Goal: Information Seeking & Learning: Learn about a topic

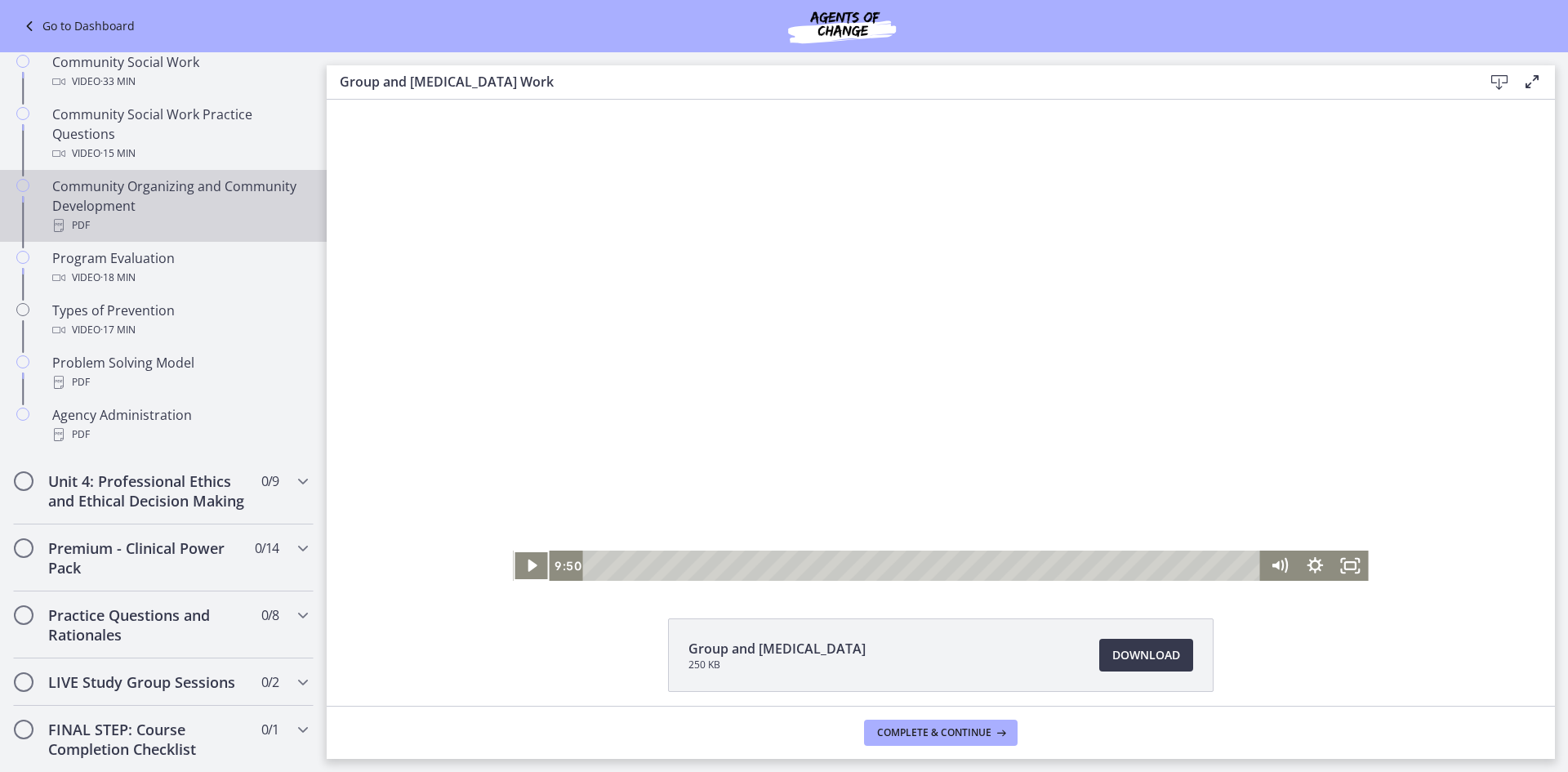
scroll to position [880, 0]
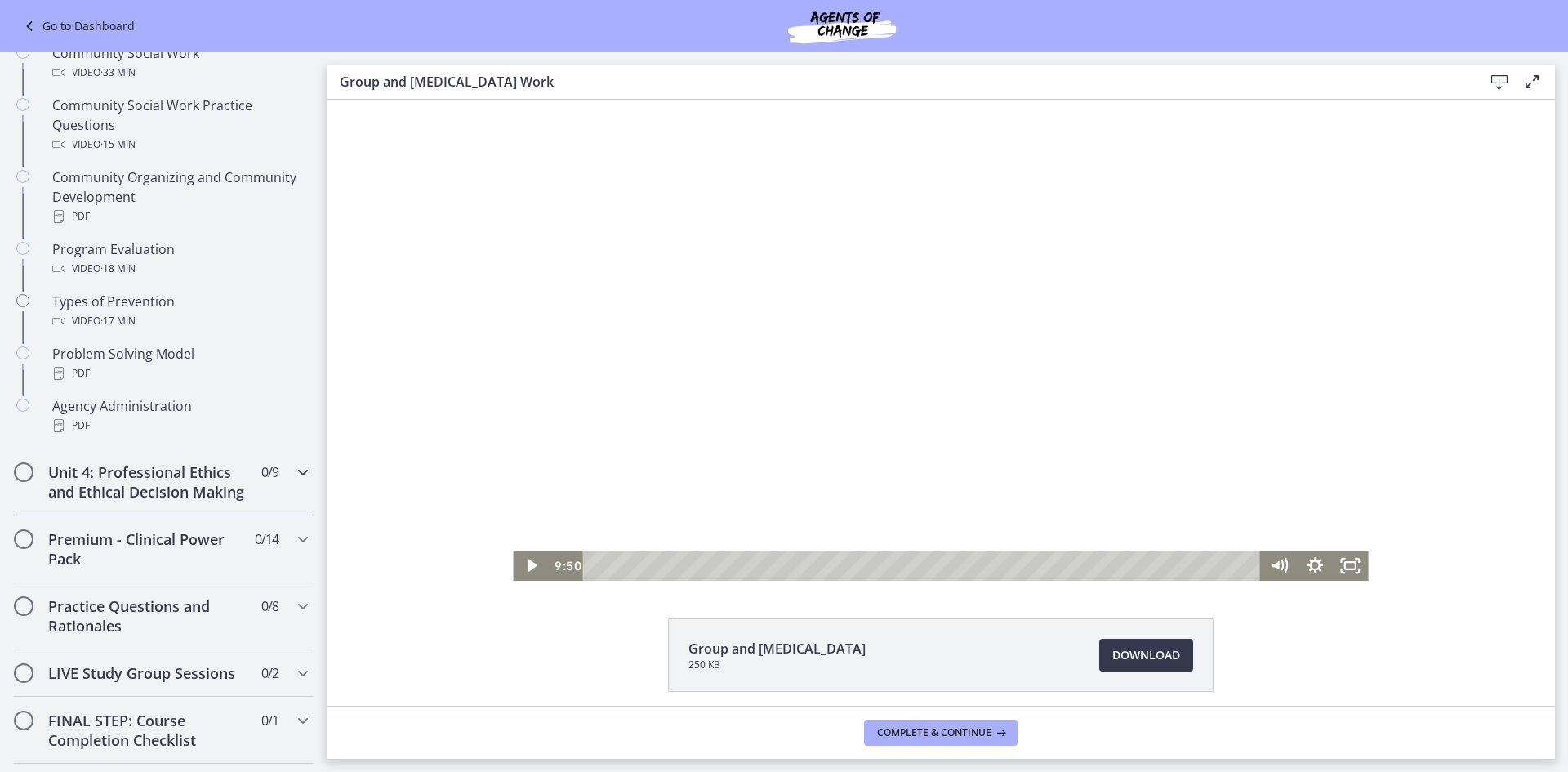
click at [156, 470] on h2 "Unit 4: Professional Ethics and Ethical Decision Making" at bounding box center [148, 482] width 199 height 40
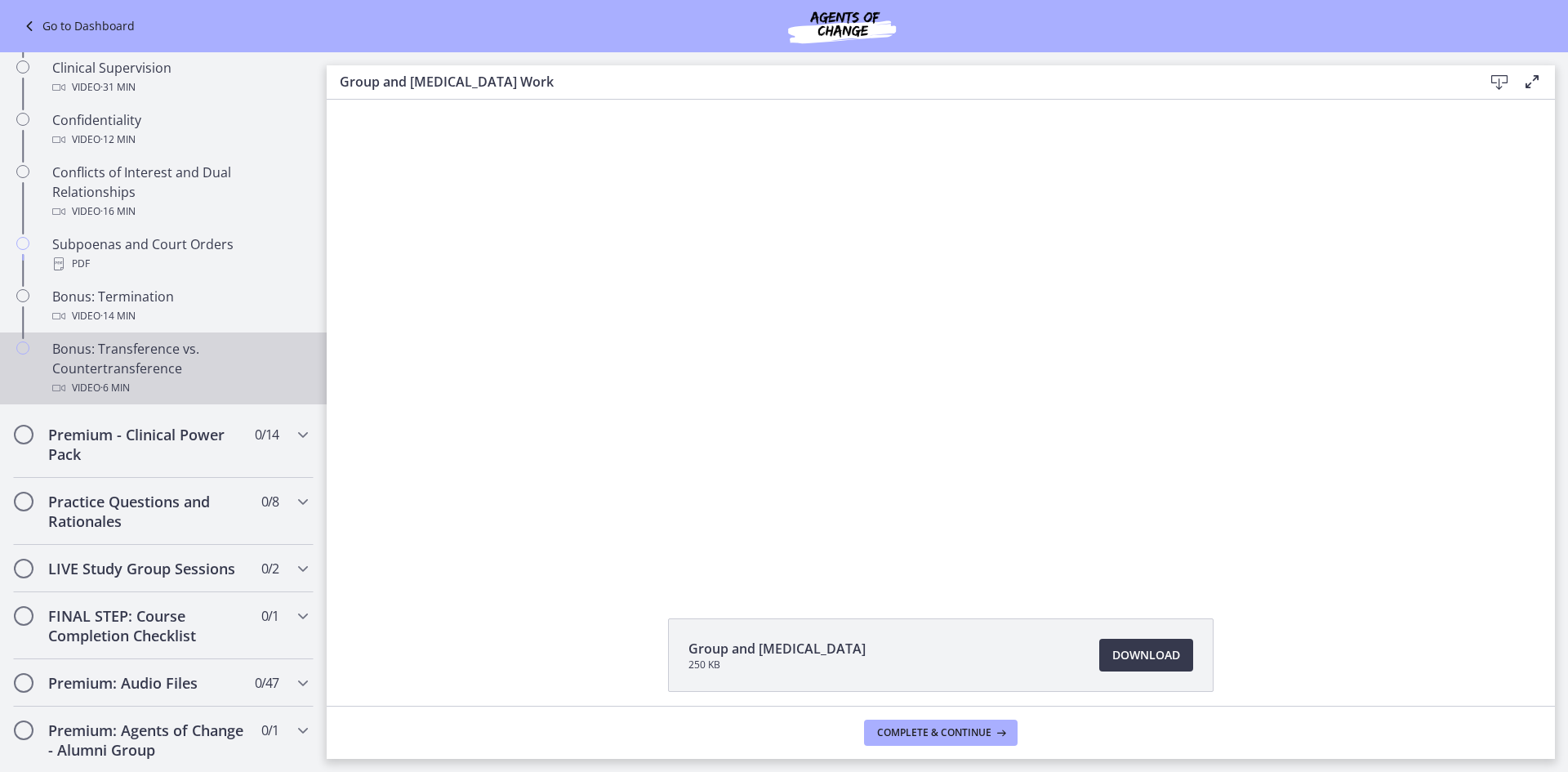
scroll to position [635, 0]
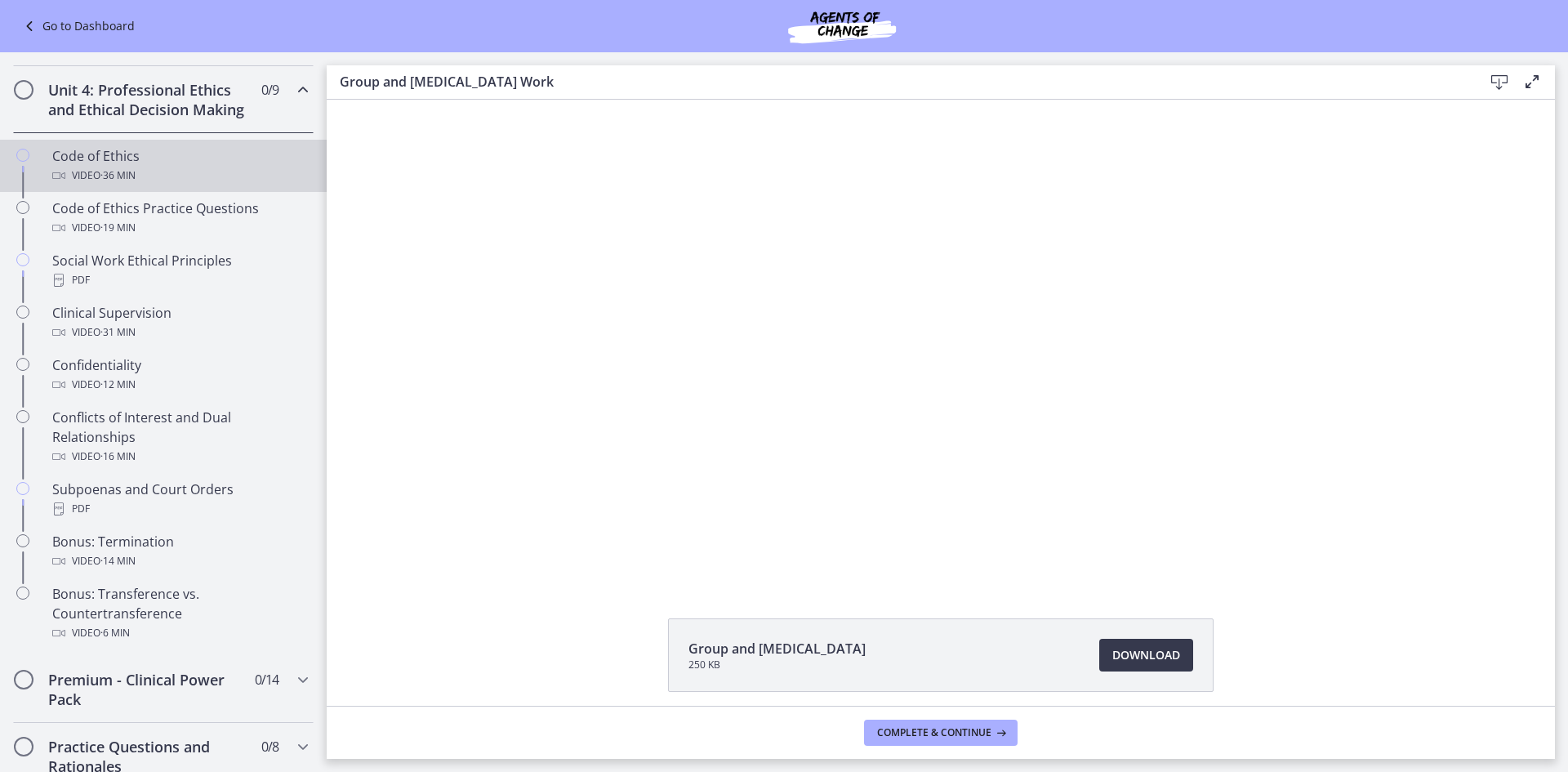
click at [128, 185] on span "· 36 min" at bounding box center [117, 175] width 35 height 20
click at [1137, 652] on span "Download Opens in a new window" at bounding box center [1146, 655] width 67 height 20
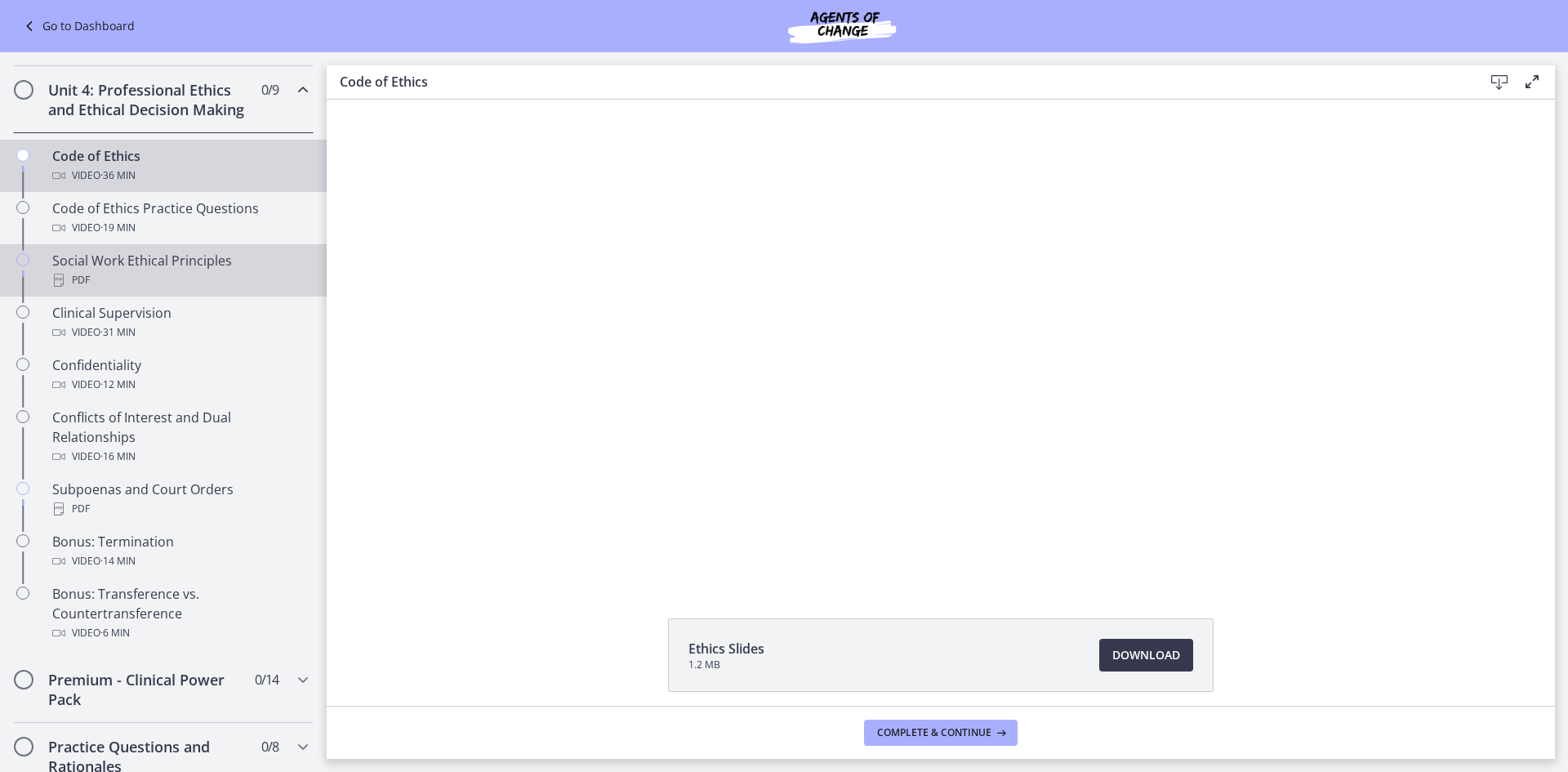
click at [90, 286] on div "Social Work Ethical Principles PDF" at bounding box center [179, 271] width 255 height 40
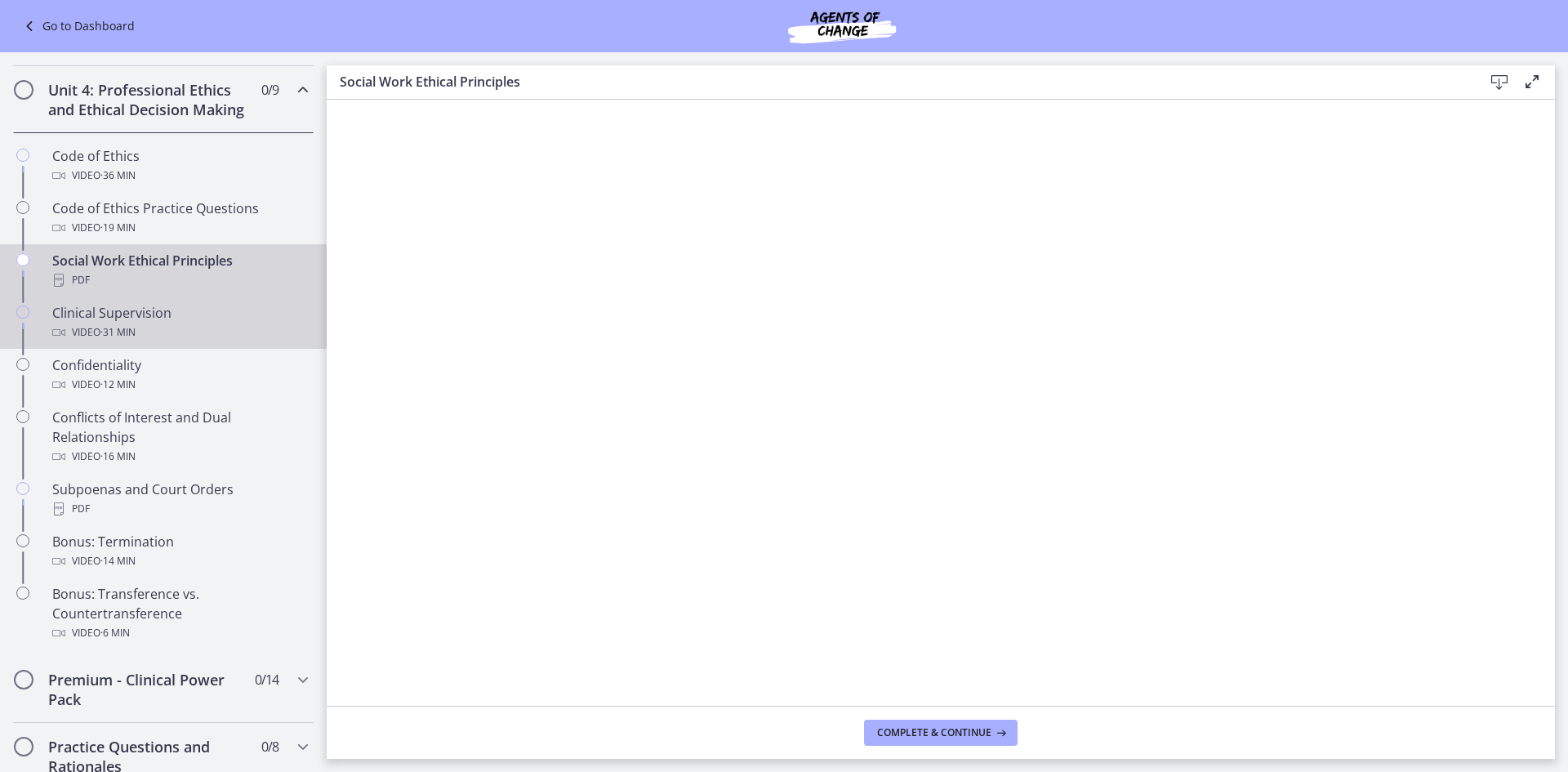
click at [89, 342] on div "Video · 31 min" at bounding box center [179, 333] width 255 height 20
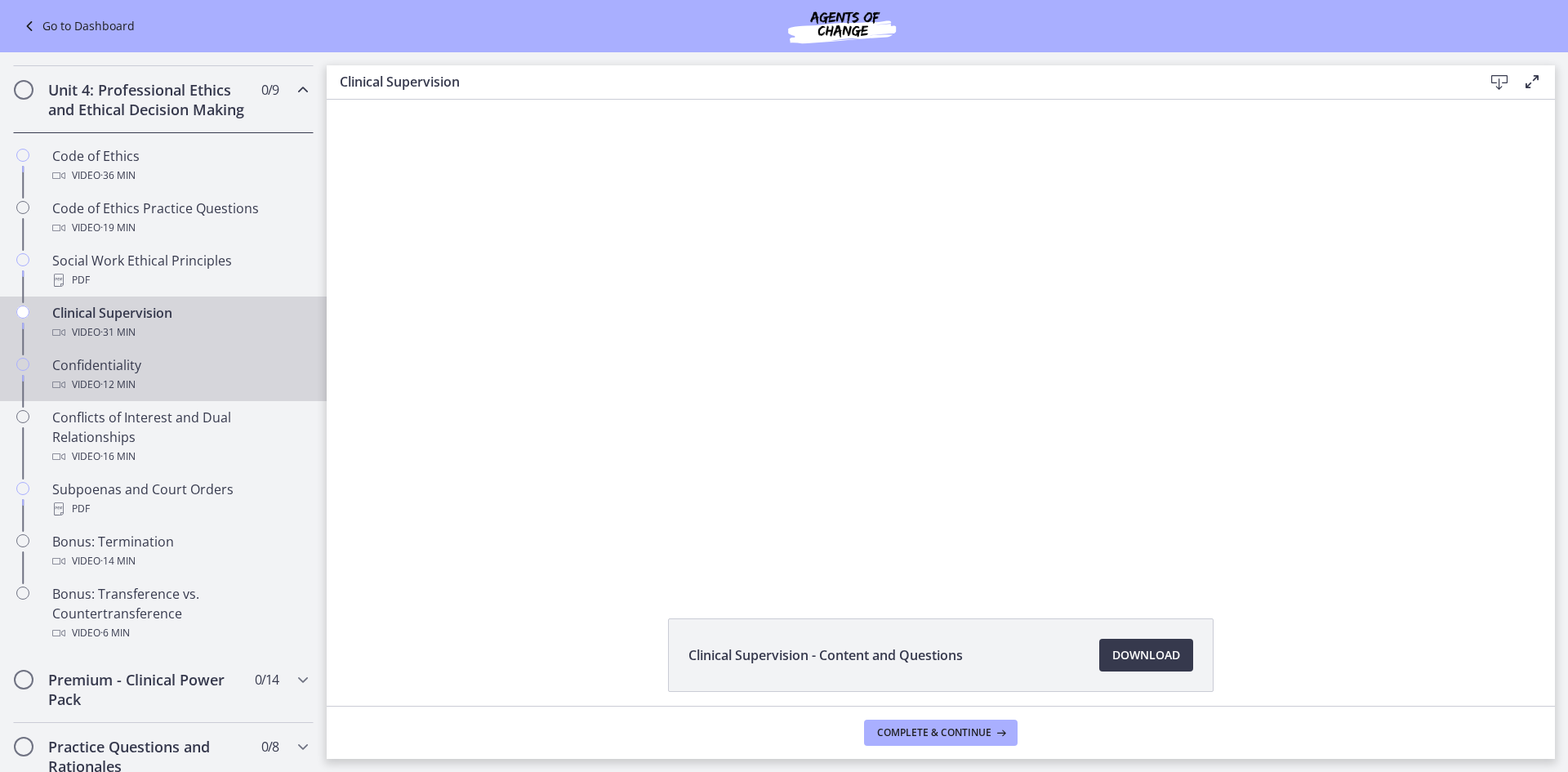
click at [102, 384] on div "Confidentiality Video · 12 min" at bounding box center [179, 375] width 255 height 40
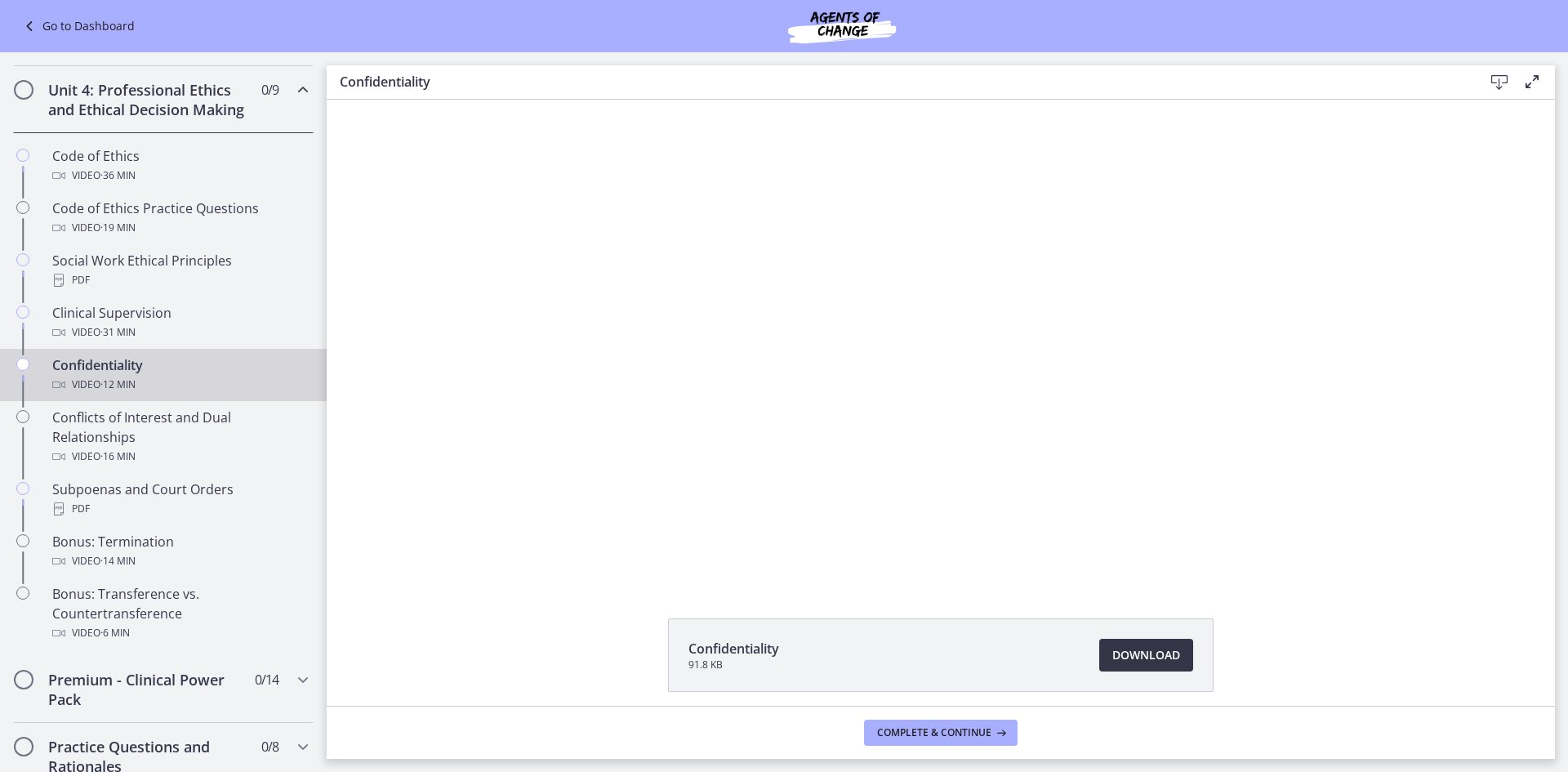
click at [1147, 652] on span "Download Opens in a new window" at bounding box center [1146, 655] width 67 height 20
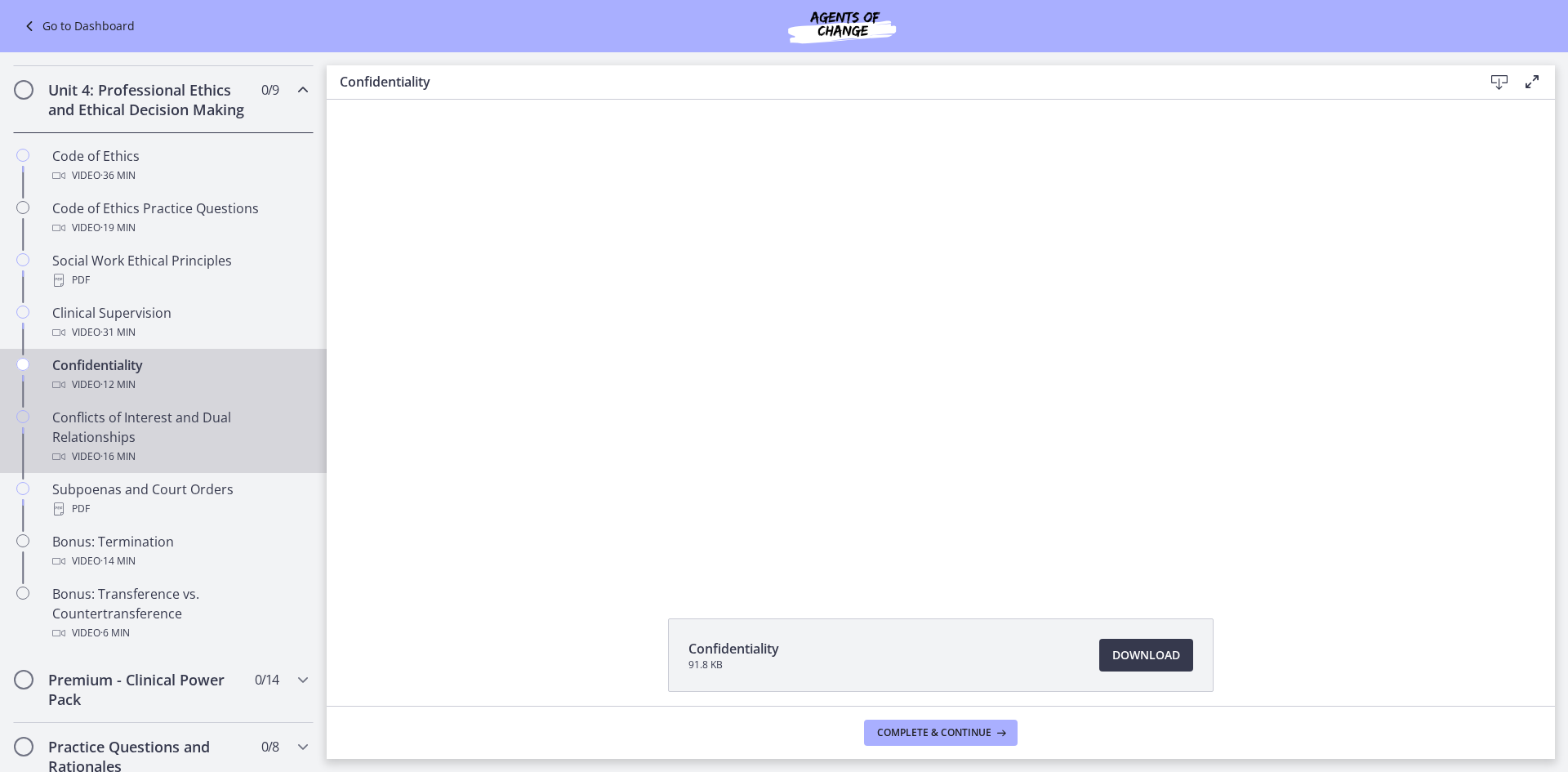
click at [114, 460] on div "Conflicts of Interest and Dual Relationships Video · 16 min" at bounding box center [179, 436] width 255 height 58
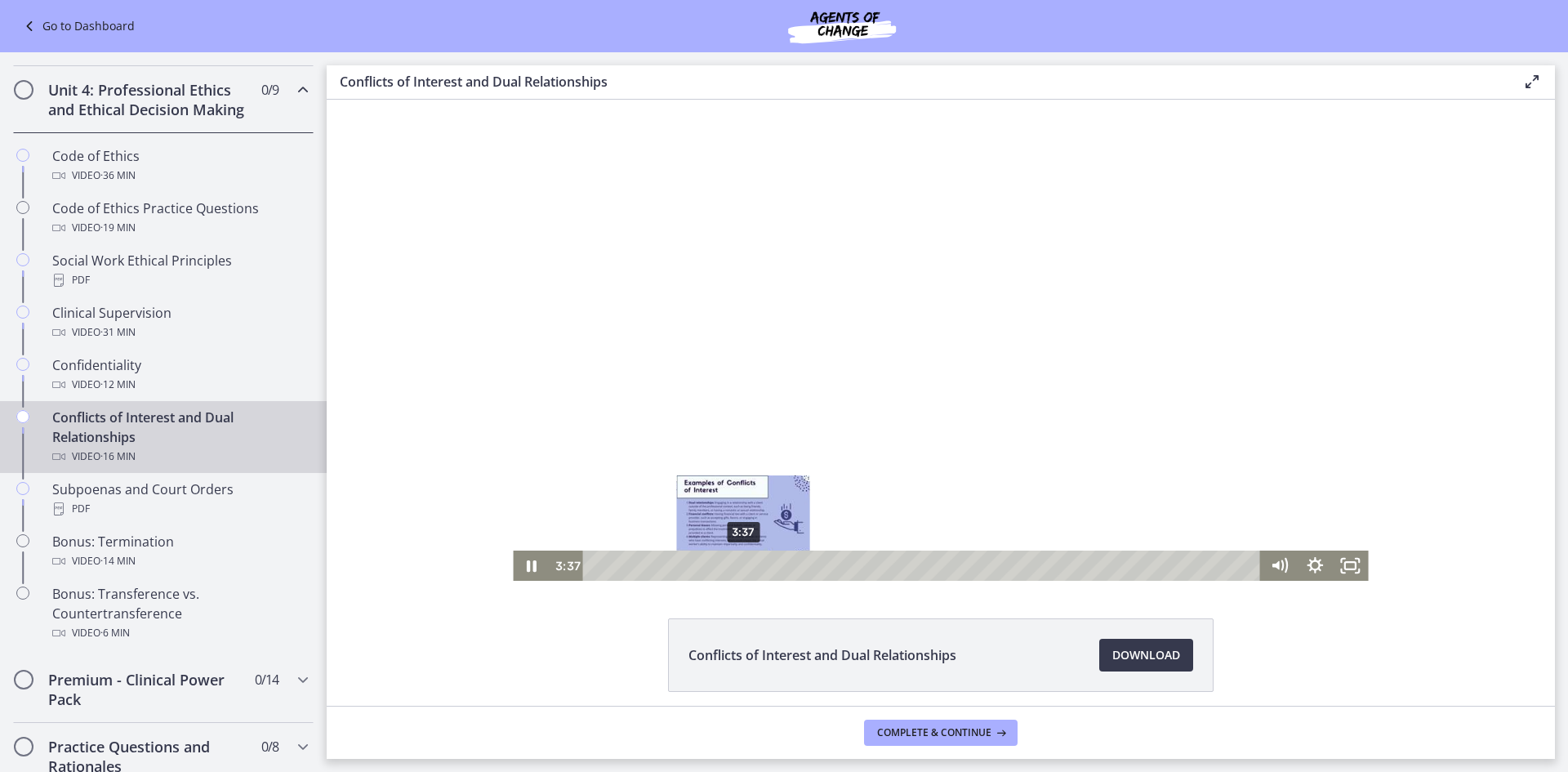
click at [737, 568] on div "3:37" at bounding box center [925, 565] width 657 height 30
click at [798, 565] on div "5:06" at bounding box center [925, 565] width 657 height 30
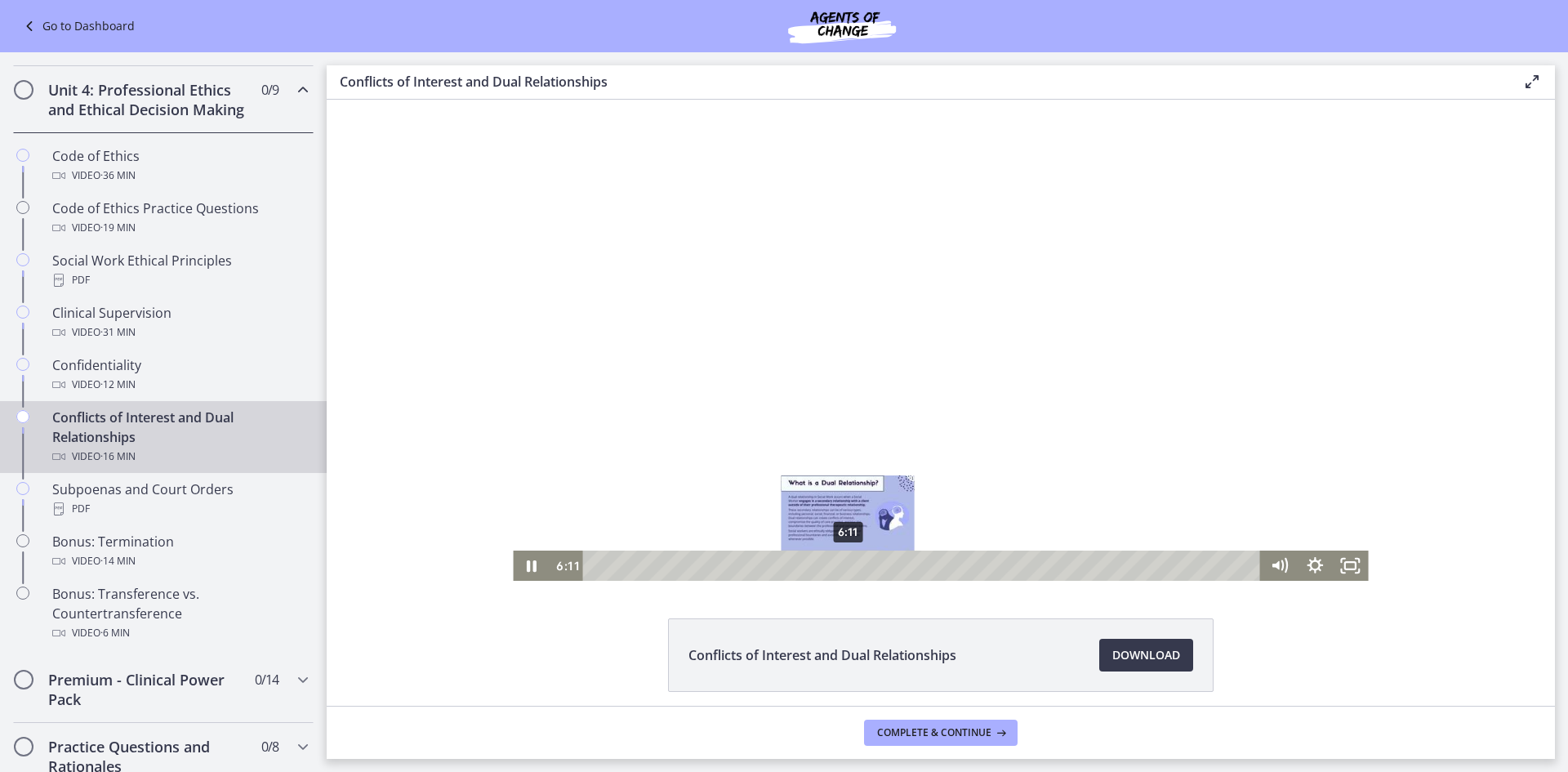
click at [842, 564] on div "6:11" at bounding box center [925, 565] width 657 height 30
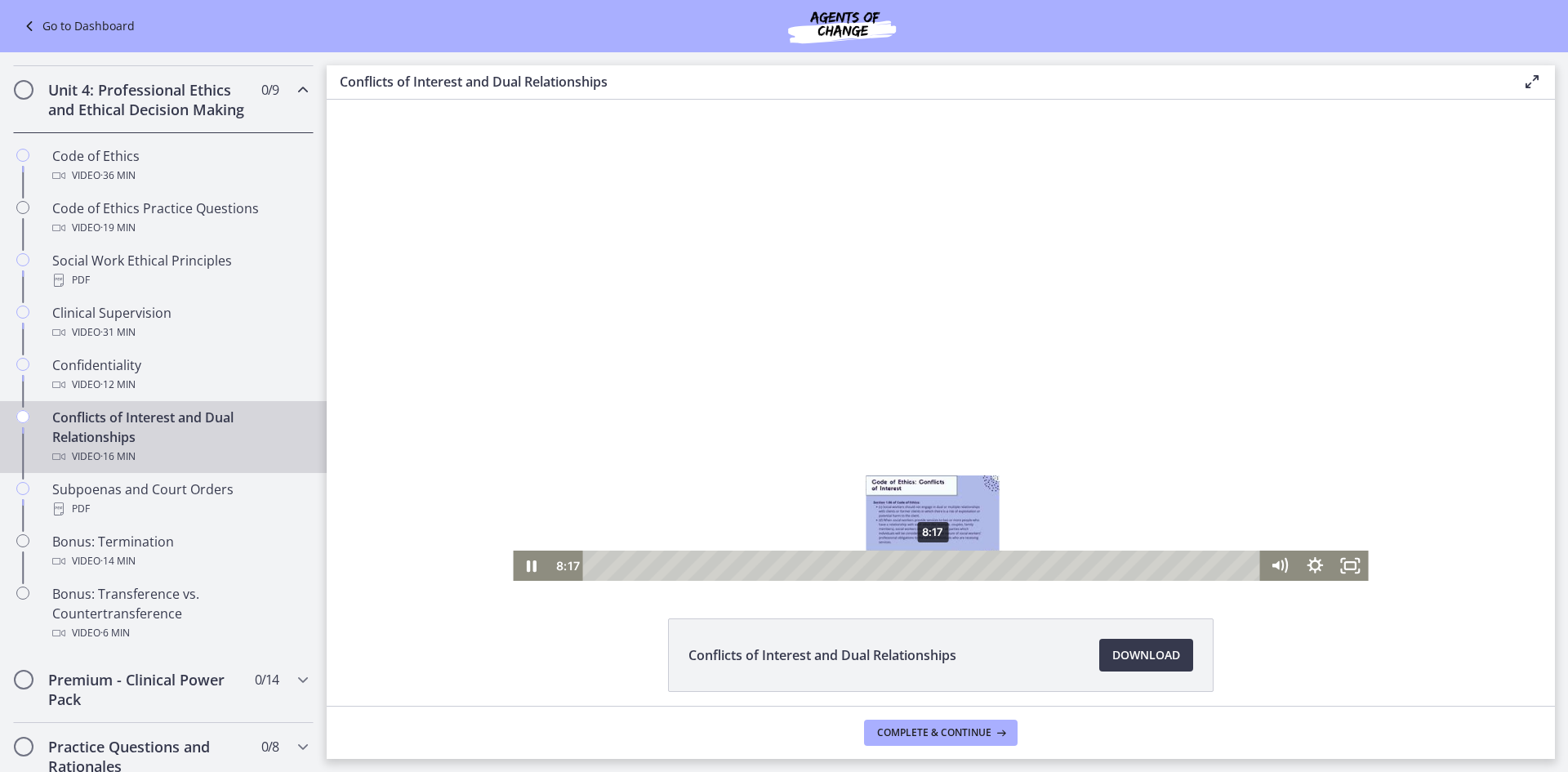
click at [928, 569] on div "8:17" at bounding box center [925, 565] width 657 height 30
click at [810, 446] on div at bounding box center [941, 340] width 855 height 481
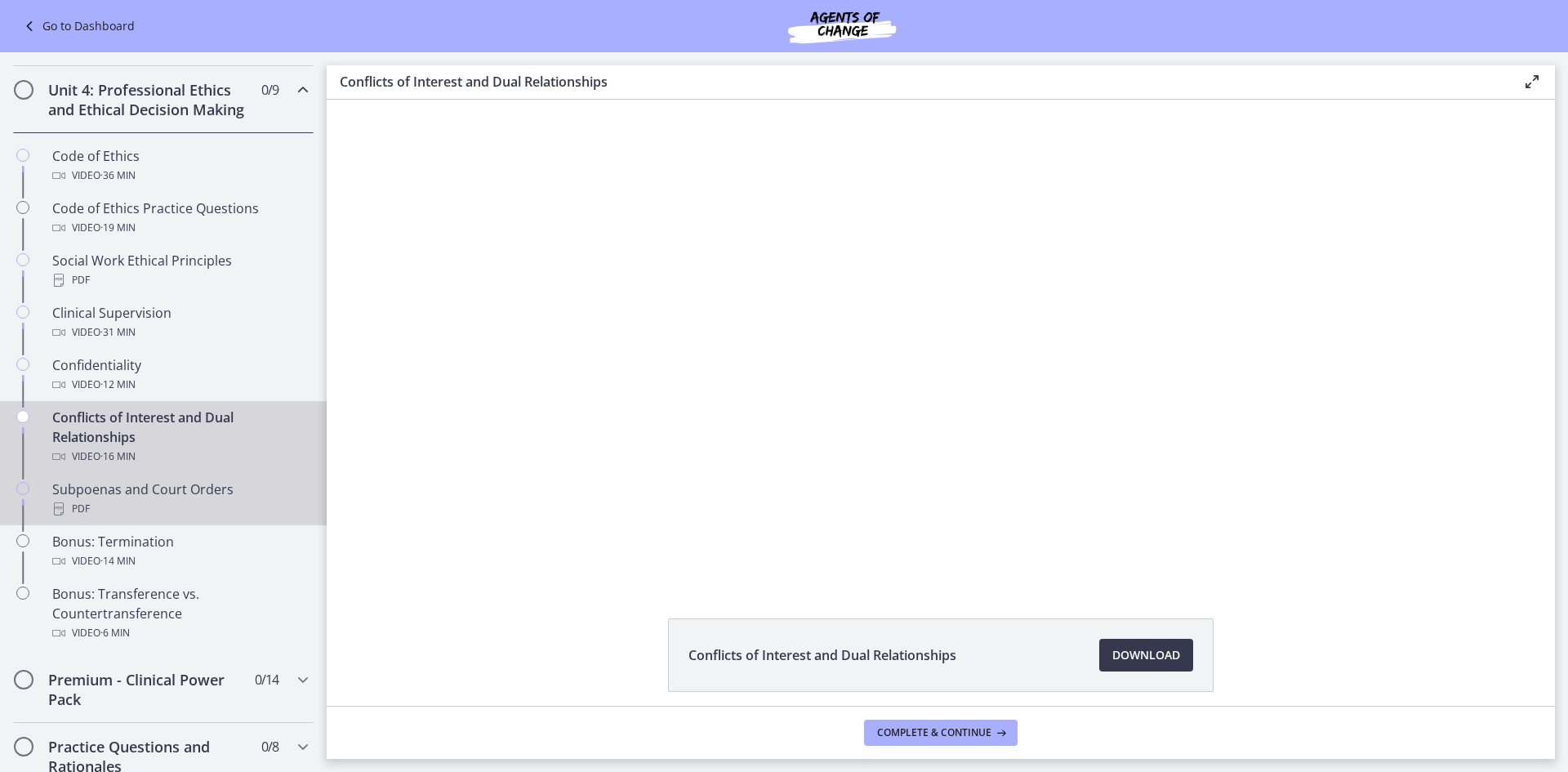
click at [131, 518] on div "PDF" at bounding box center [179, 509] width 255 height 20
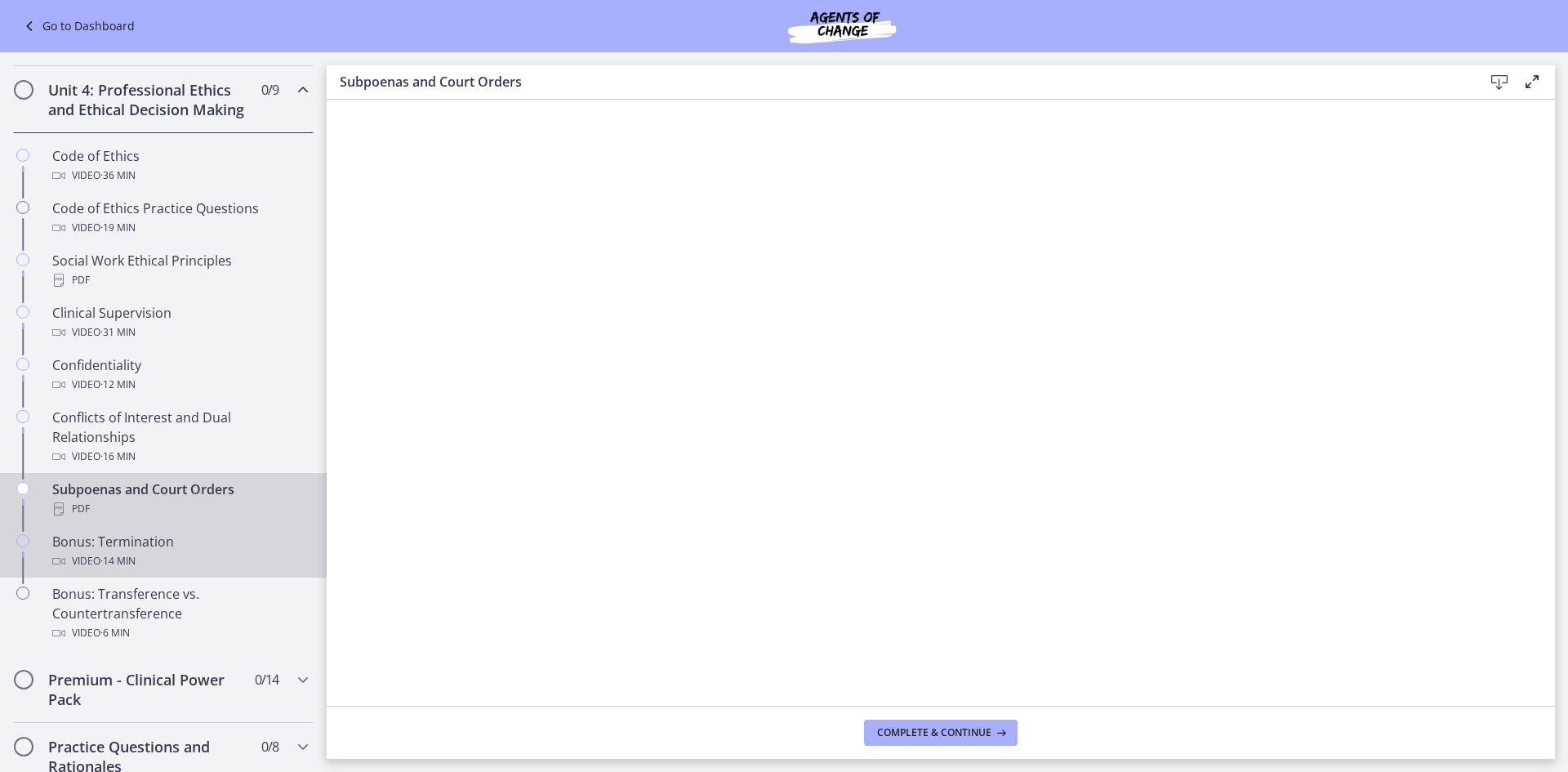
click at [123, 571] on span "· 14 min" at bounding box center [117, 561] width 35 height 20
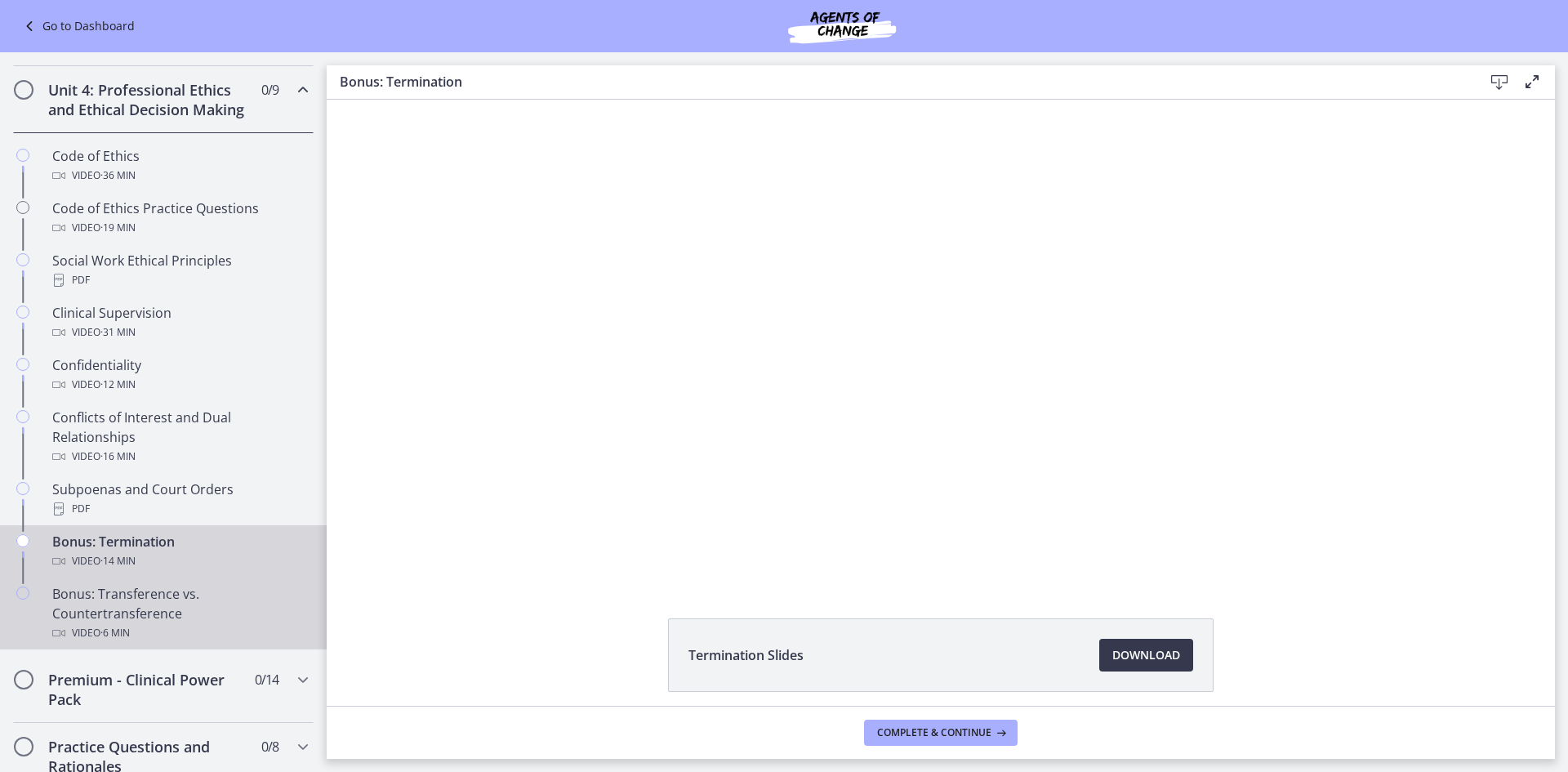
click at [29, 636] on div "Chapters" at bounding box center [23, 619] width 20 height 72
click at [105, 571] on span "· 14 min" at bounding box center [117, 561] width 35 height 20
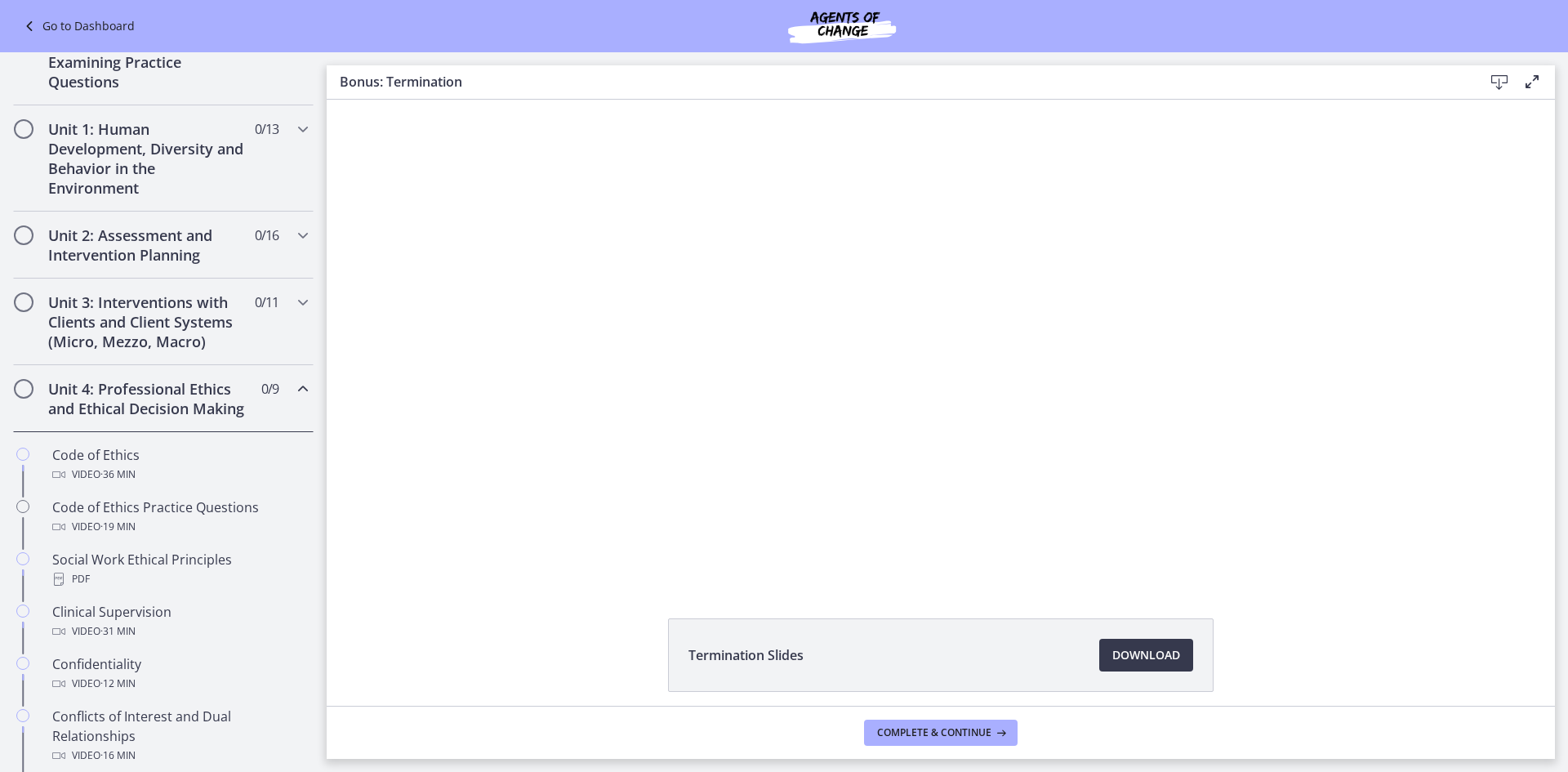
scroll to position [309, 0]
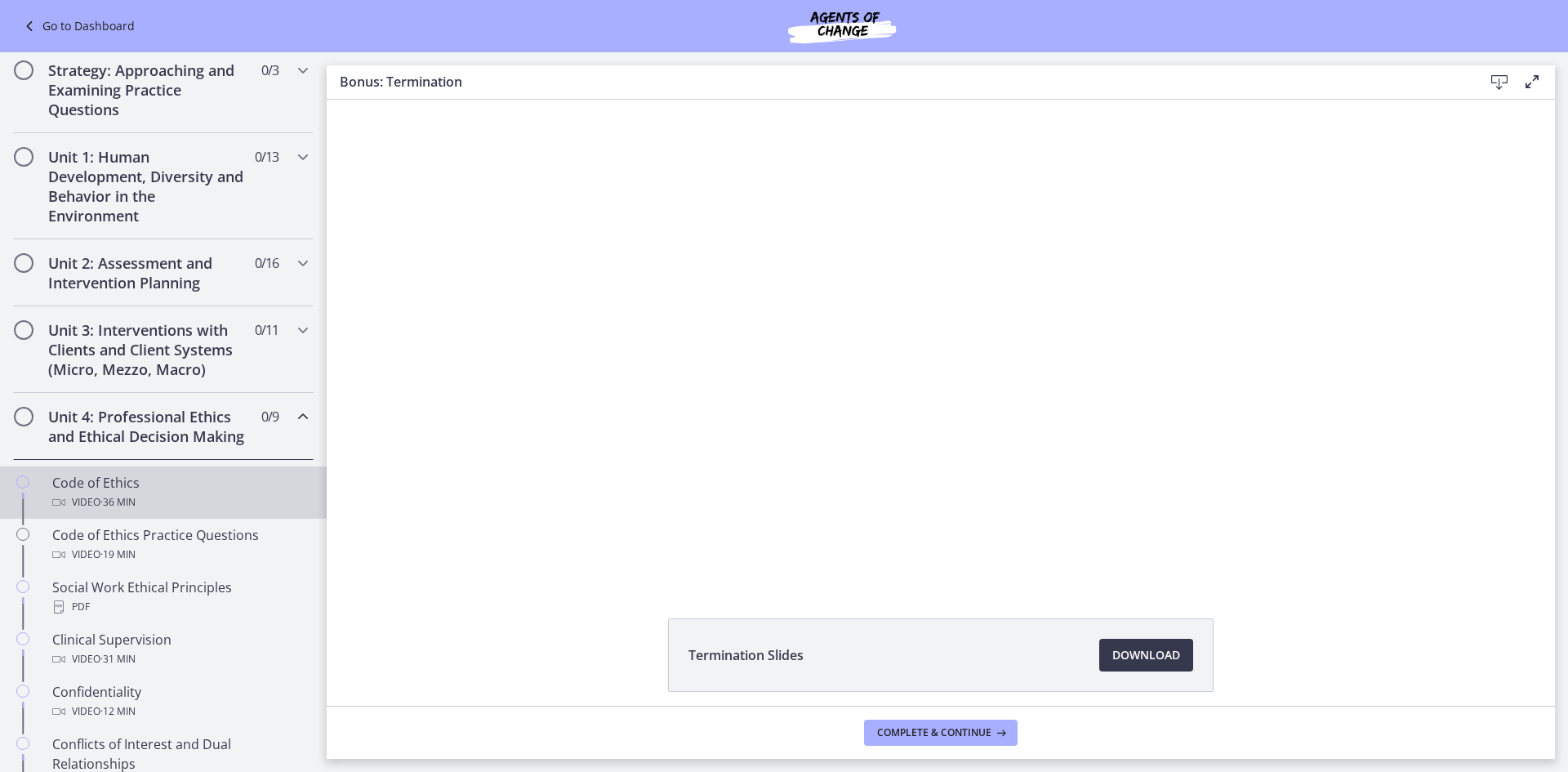
click at [133, 512] on span "· 36 min" at bounding box center [117, 502] width 35 height 20
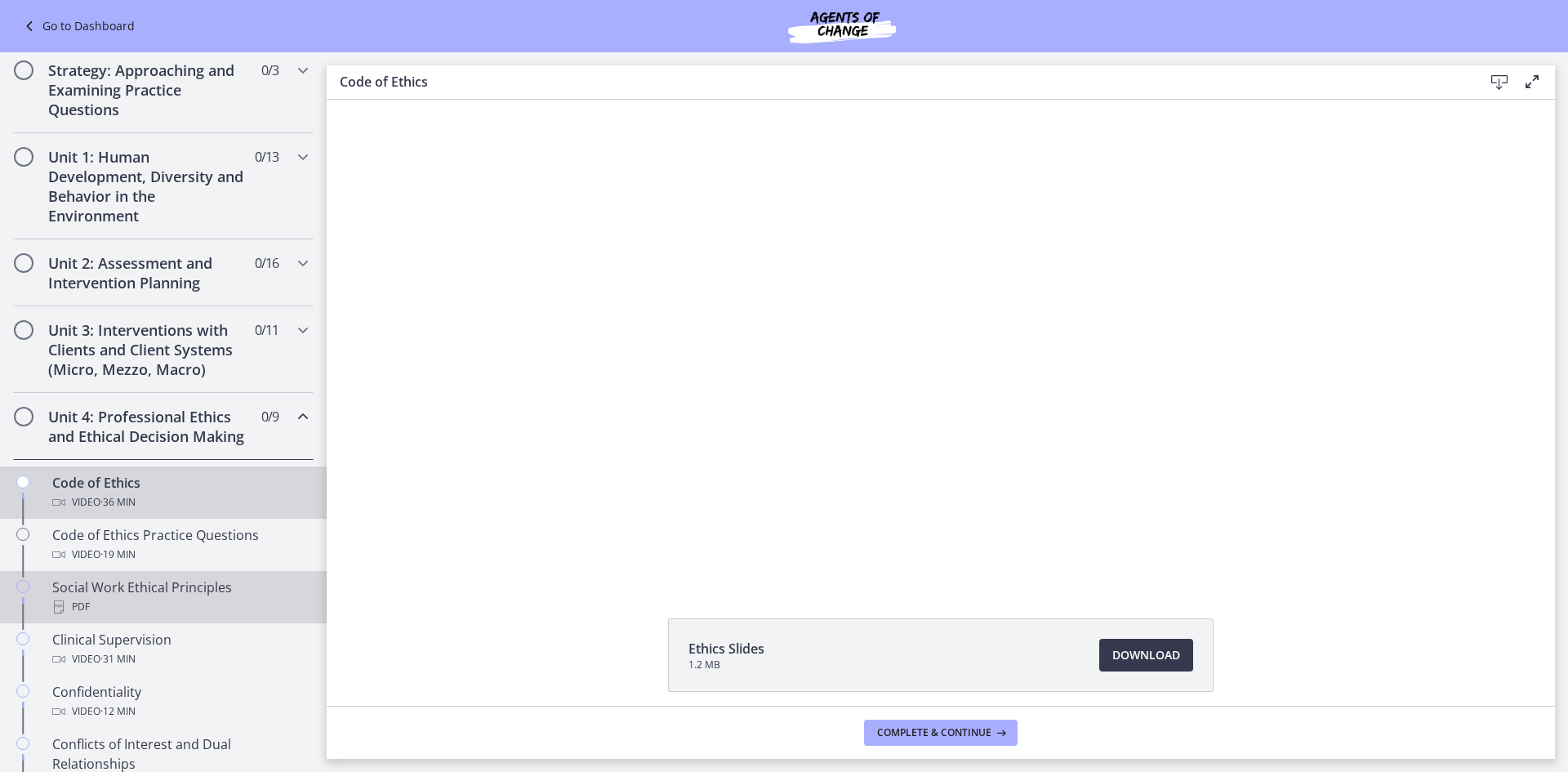
click at [109, 591] on link "Social Work Ethical Principles PDF" at bounding box center [164, 597] width 327 height 53
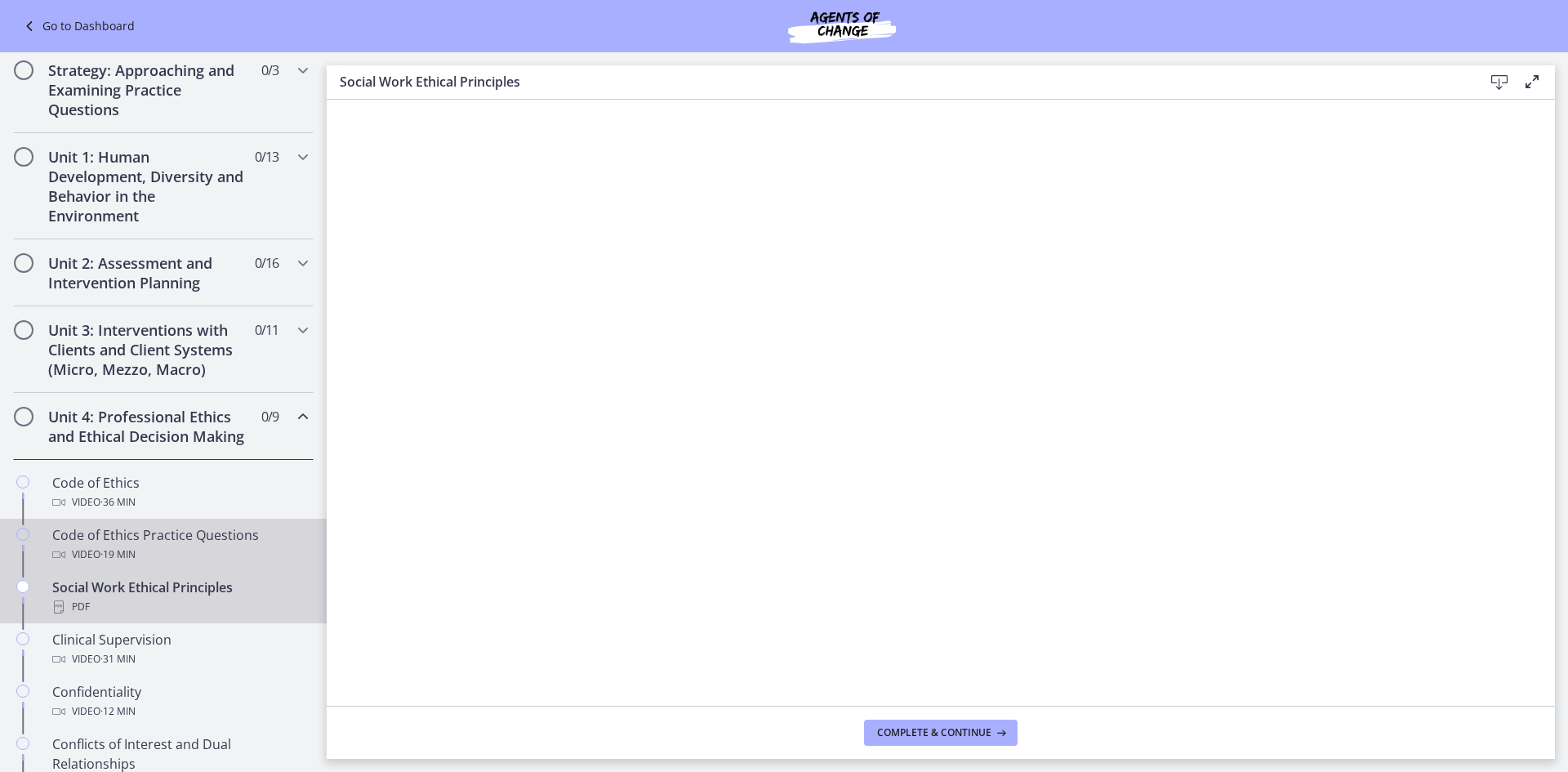
click at [124, 562] on div "Code of Ethics Practice Questions Video · 19 min" at bounding box center [179, 545] width 255 height 40
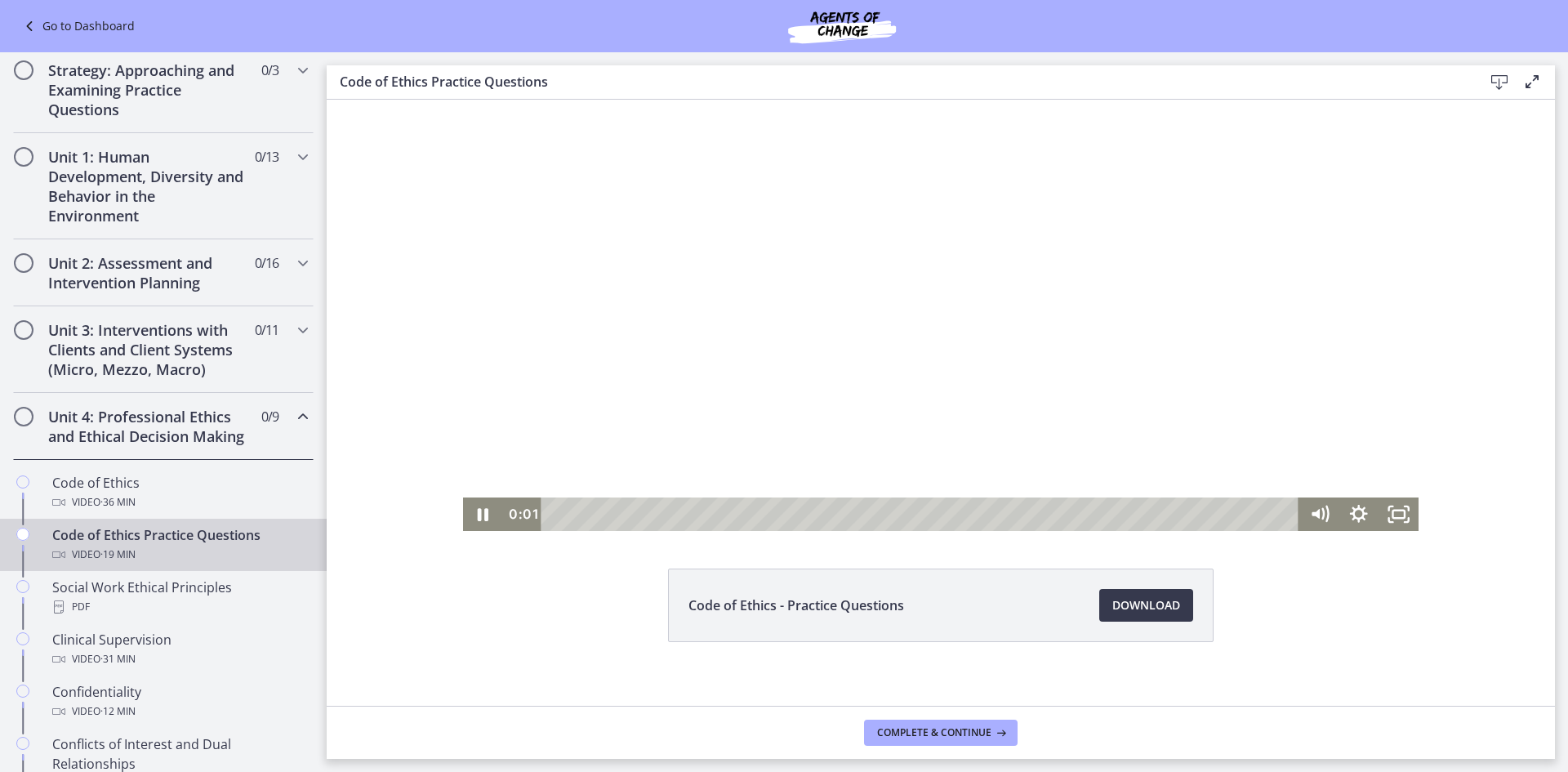
scroll to position [64, 0]
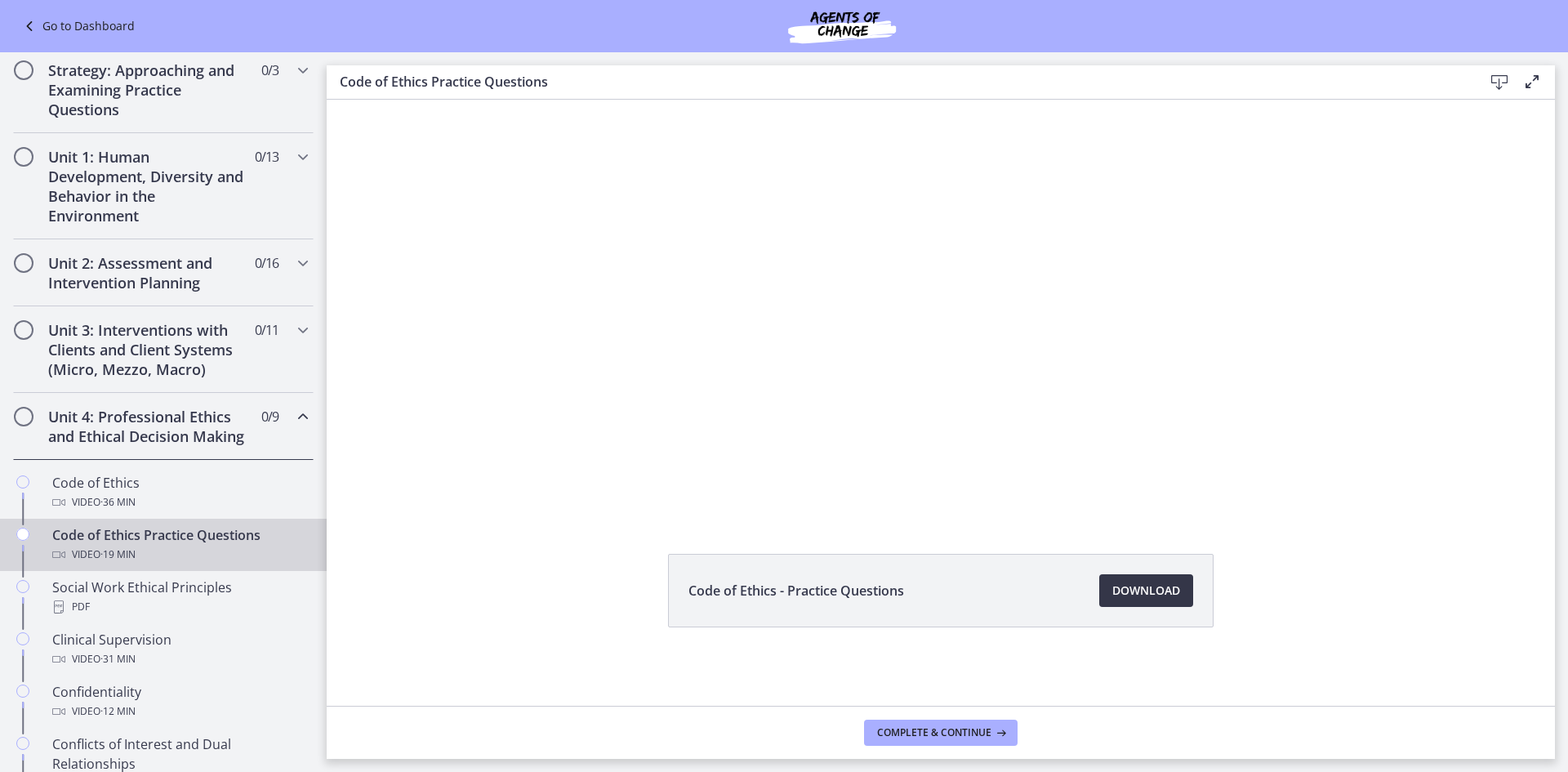
click at [1122, 581] on span "Download Opens in a new window" at bounding box center [1146, 591] width 67 height 20
click at [147, 616] on div "PDF" at bounding box center [179, 607] width 255 height 20
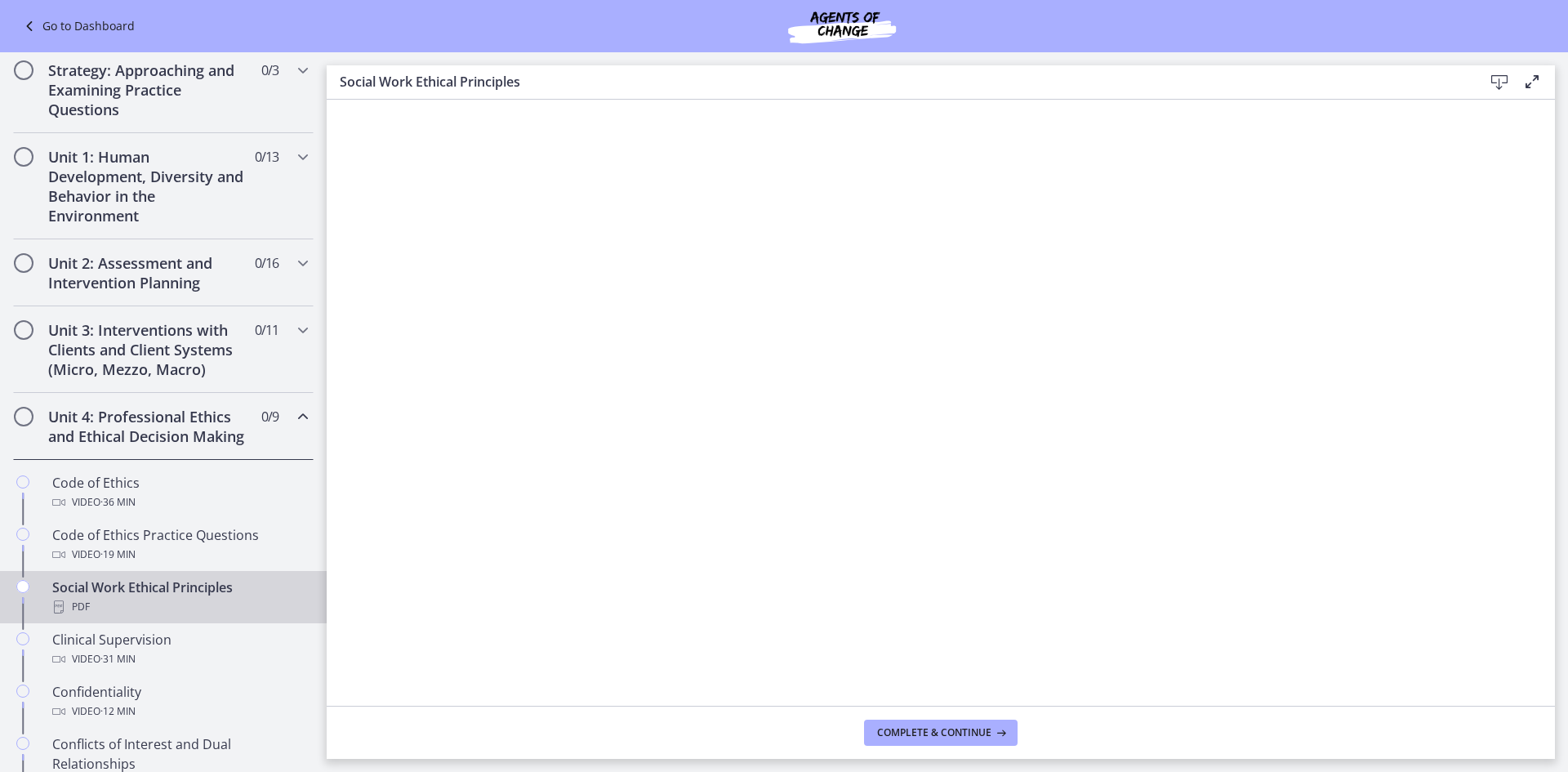
click at [1493, 81] on icon at bounding box center [1500, 82] width 20 height 20
click at [156, 654] on div "Clinical Supervision Video · 31 min" at bounding box center [179, 649] width 255 height 40
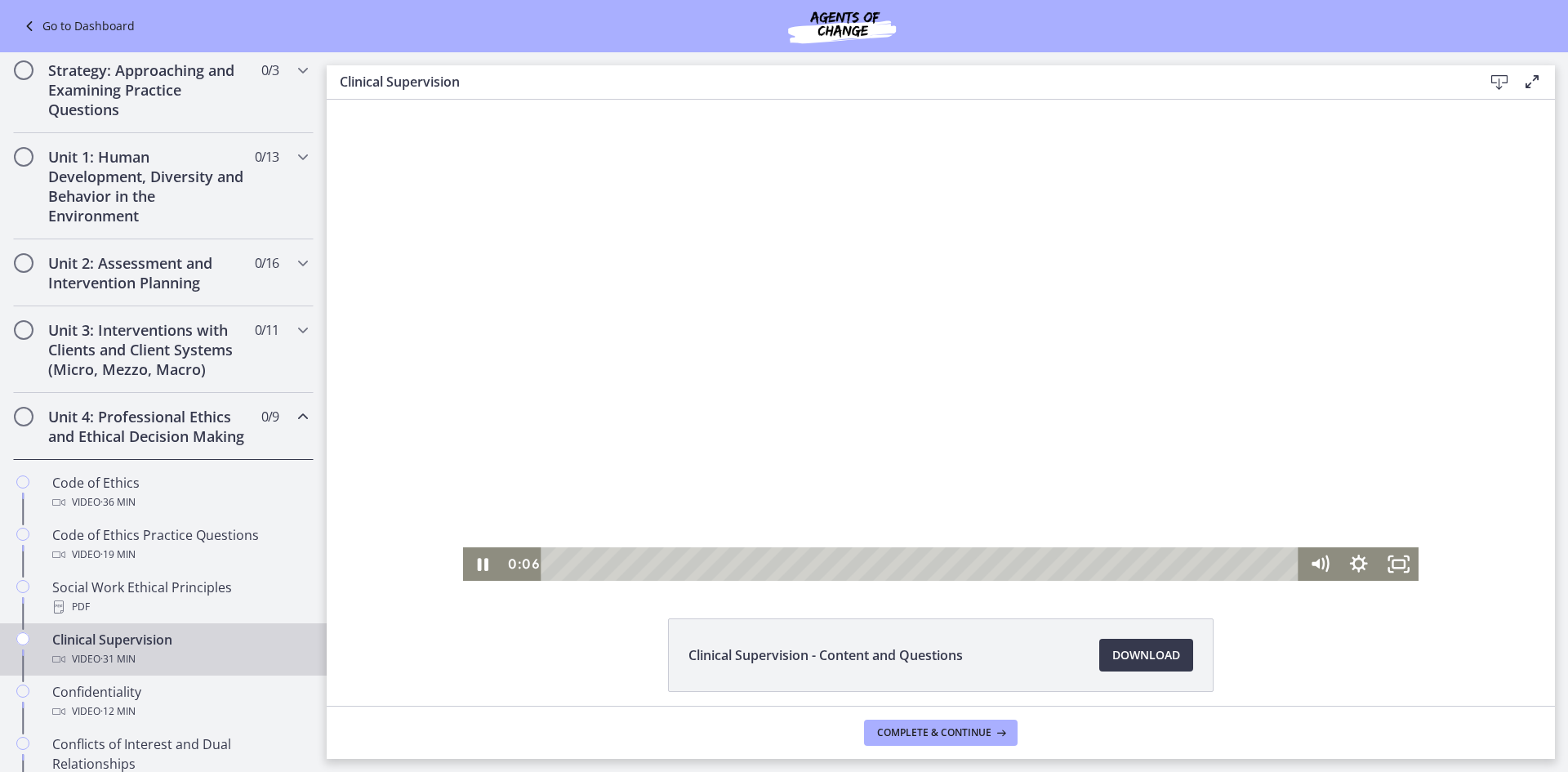
scroll to position [64, 0]
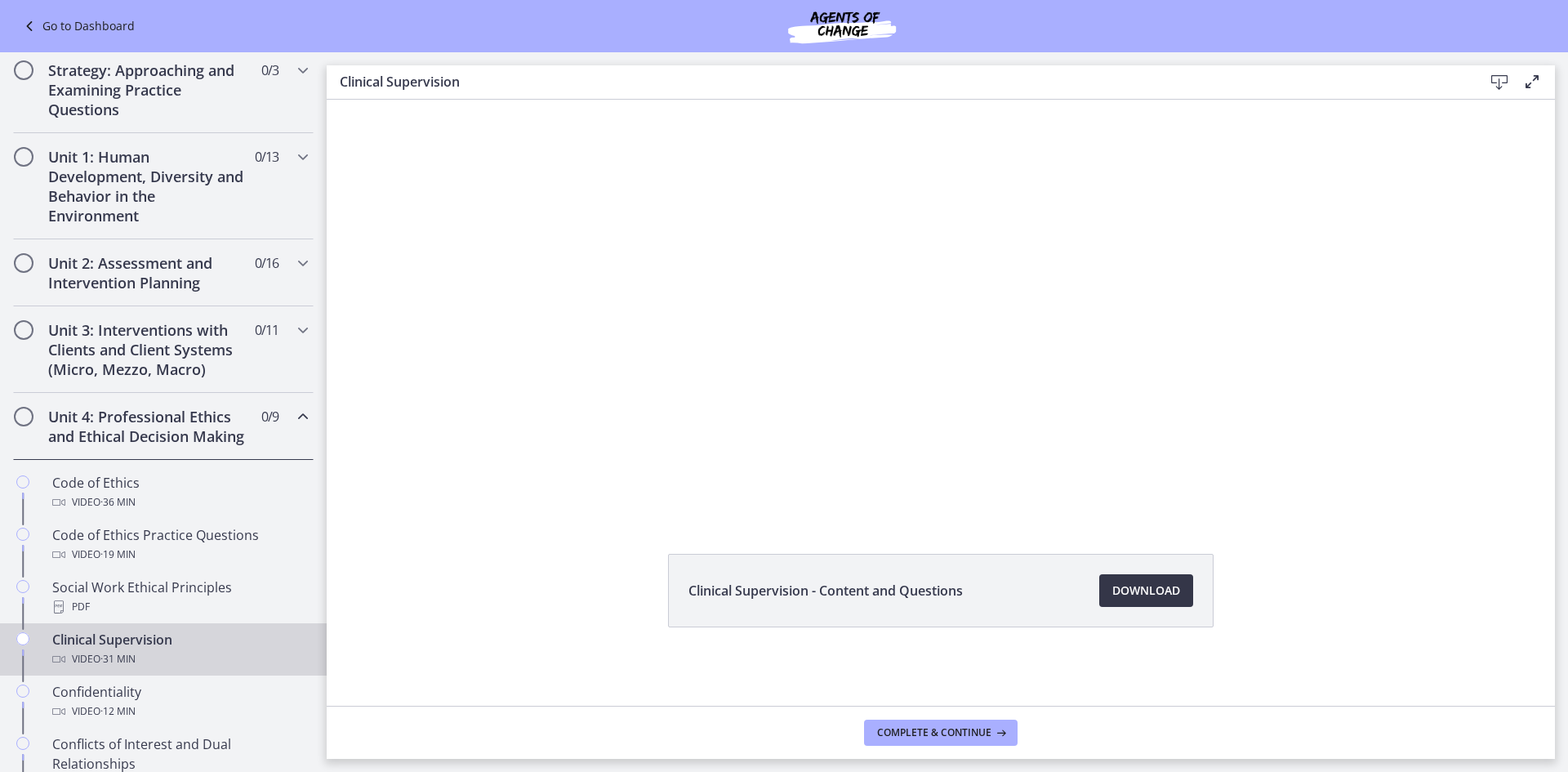
click at [1132, 588] on span "Download Opens in a new window" at bounding box center [1146, 591] width 67 height 20
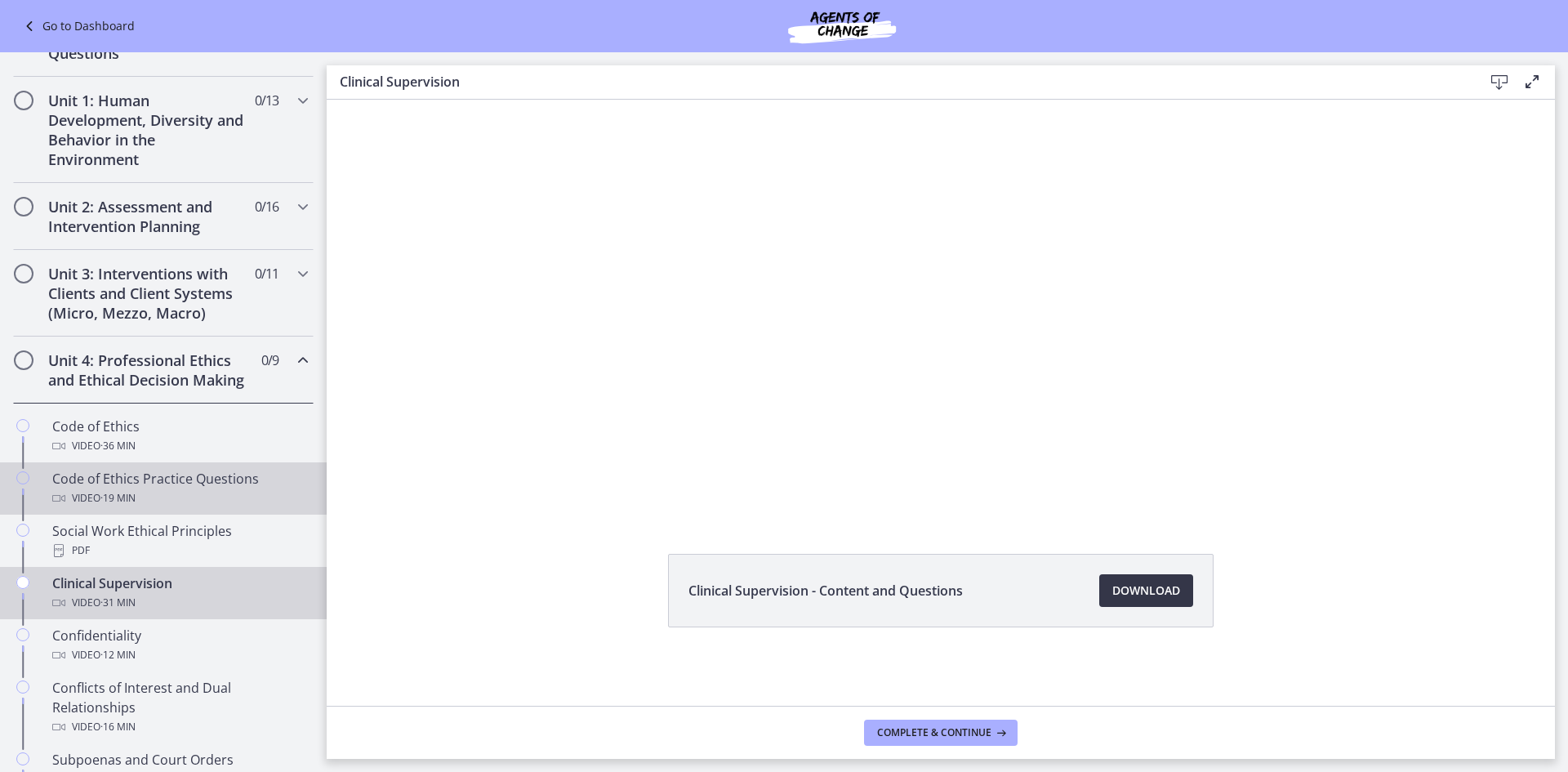
scroll to position [635, 0]
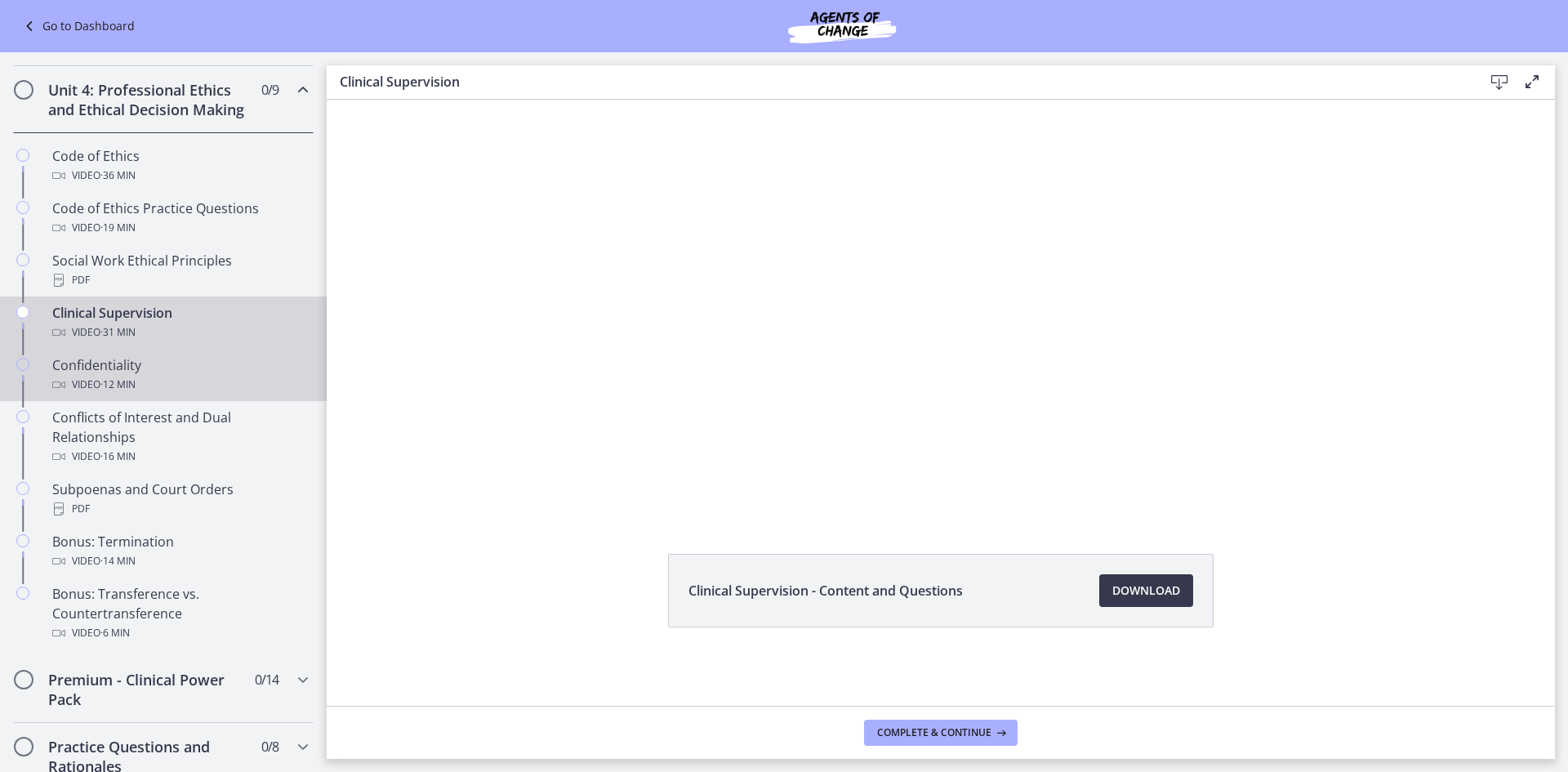
click at [115, 394] on span "· 12 min" at bounding box center [117, 385] width 35 height 20
